Goal: Task Accomplishment & Management: Complete application form

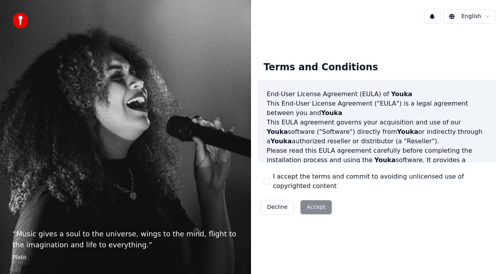
click at [317, 207] on div "Decline Accept" at bounding box center [296, 207] width 78 height 20
click at [477, 11] on html "“ Music gives a soul to the universe, wings to the mind, flight to the imaginat…" at bounding box center [251, 137] width 502 height 274
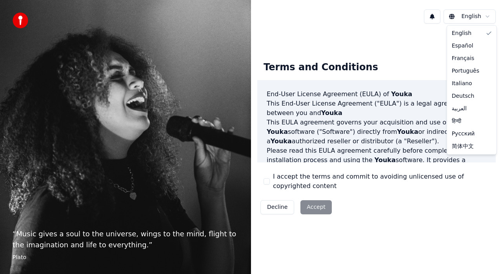
click at [309, 205] on html "“ Music gives a soul to the universe, wings to the mind, flight to the imaginat…" at bounding box center [251, 137] width 502 height 274
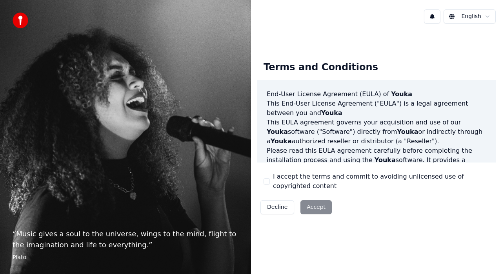
click at [311, 205] on div "Decline Accept" at bounding box center [296, 207] width 78 height 20
click at [281, 209] on button "Decline" at bounding box center [277, 207] width 34 height 14
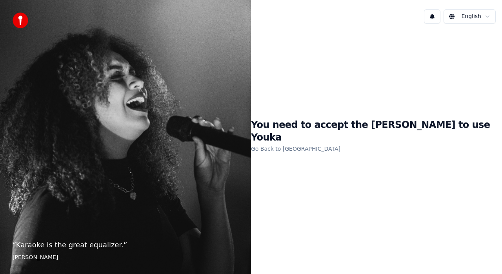
click at [328, 142] on link "Go Back to [GEOGRAPHIC_DATA]" at bounding box center [295, 148] width 89 height 13
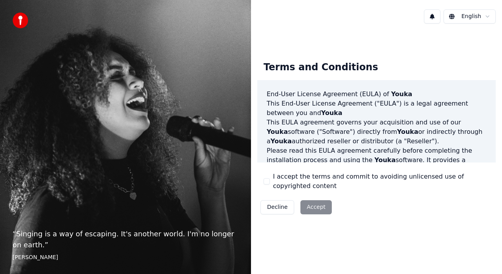
click at [264, 181] on button "I accept the terms and commit to avoiding unlicensed use of copyrighted content" at bounding box center [266, 181] width 6 height 6
click at [312, 205] on button "Accept" at bounding box center [315, 207] width 31 height 14
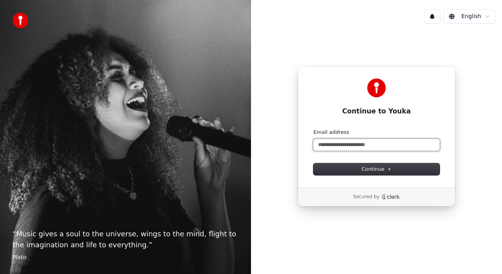
click at [332, 145] on input "Email address" at bounding box center [376, 145] width 126 height 12
